Goal: Task Accomplishment & Management: Use online tool/utility

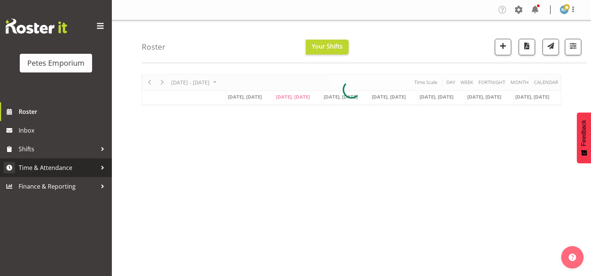
click at [47, 169] on span "Time & Attendance" at bounding box center [58, 167] width 78 height 11
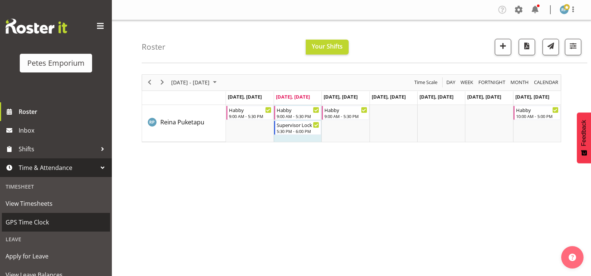
click at [41, 222] on span "GPS Time Clock" at bounding box center [56, 221] width 101 height 11
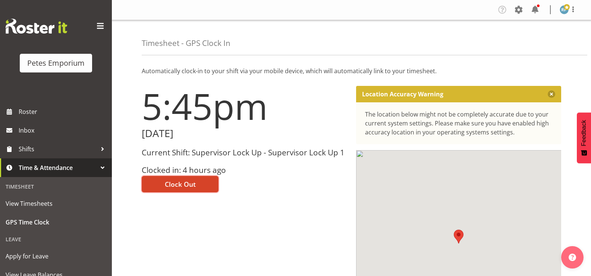
click at [193, 184] on span "Clock Out" at bounding box center [180, 184] width 31 height 10
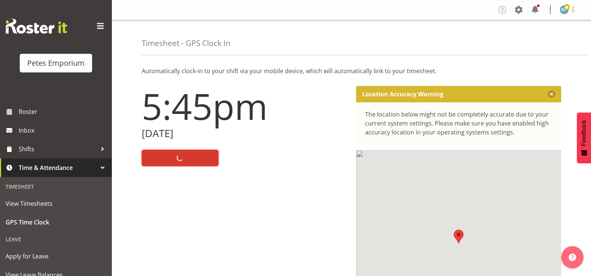
click at [575, 13] on span at bounding box center [573, 9] width 9 height 9
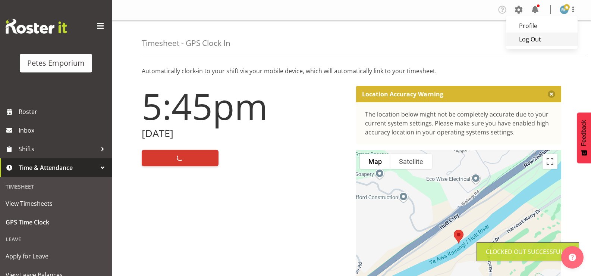
click at [539, 41] on link "Log Out" at bounding box center [542, 38] width 72 height 13
